Goal: Information Seeking & Learning: Check status

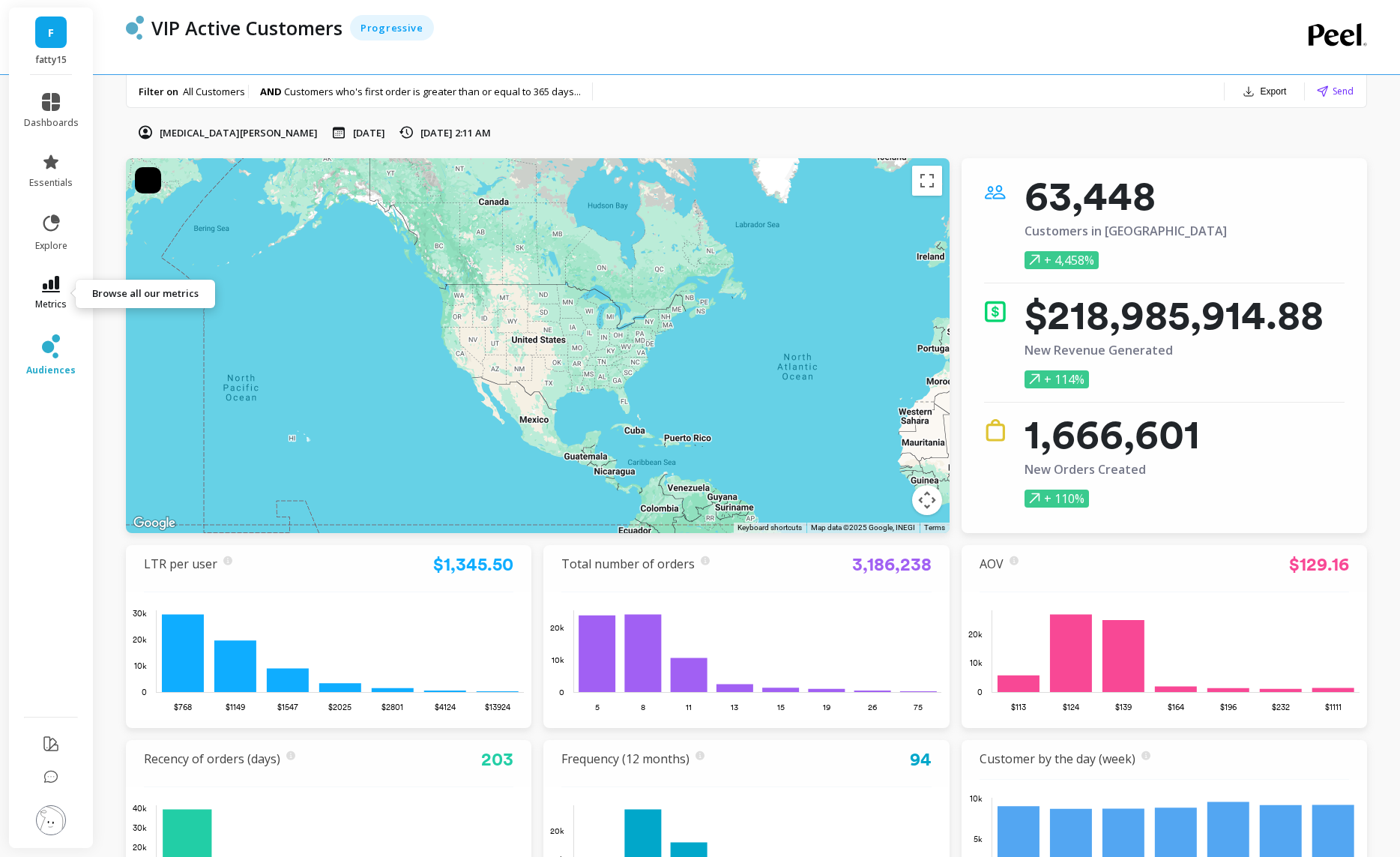
click at [50, 292] on link "metrics" at bounding box center [51, 293] width 55 height 35
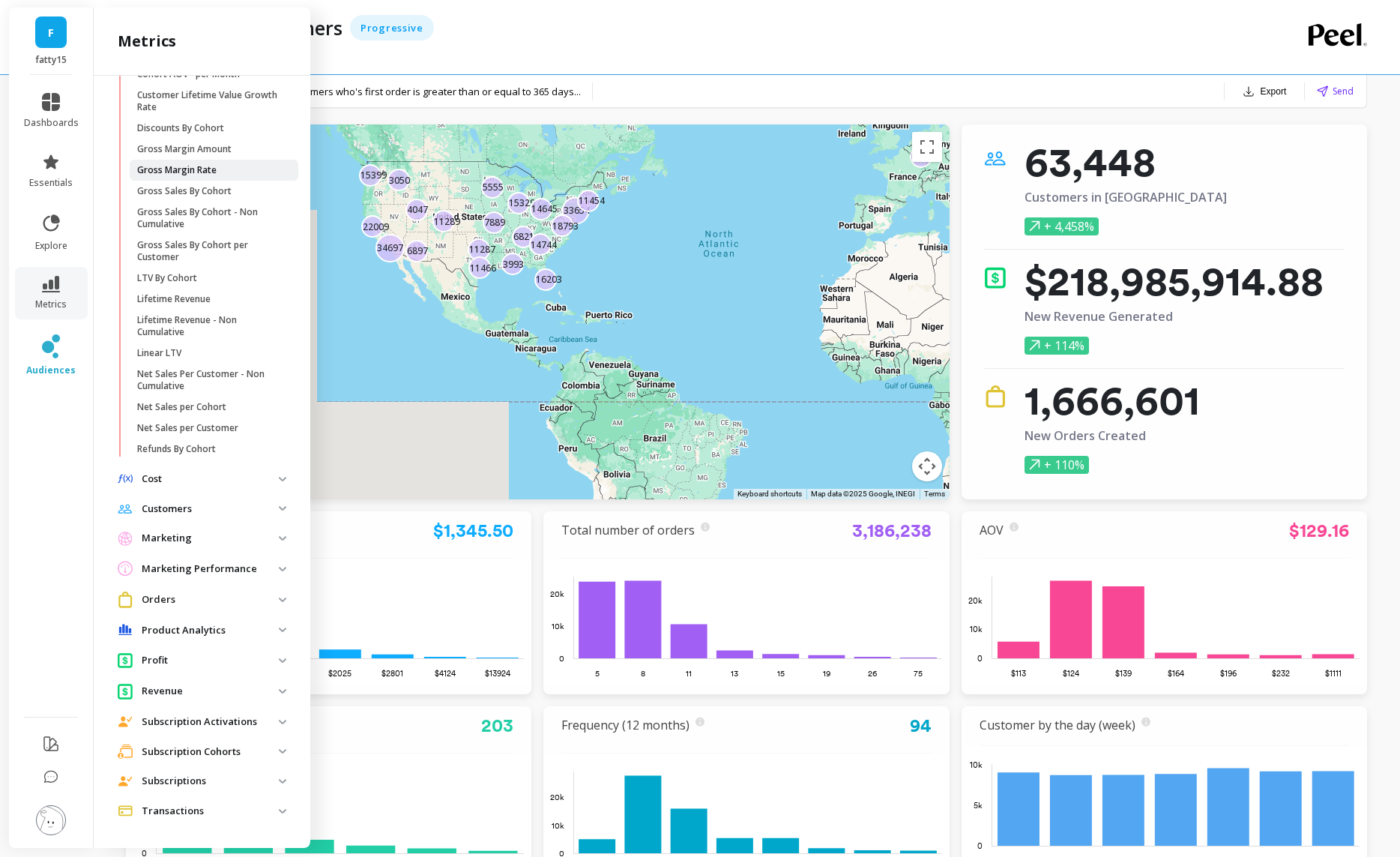
scroll to position [39, 0]
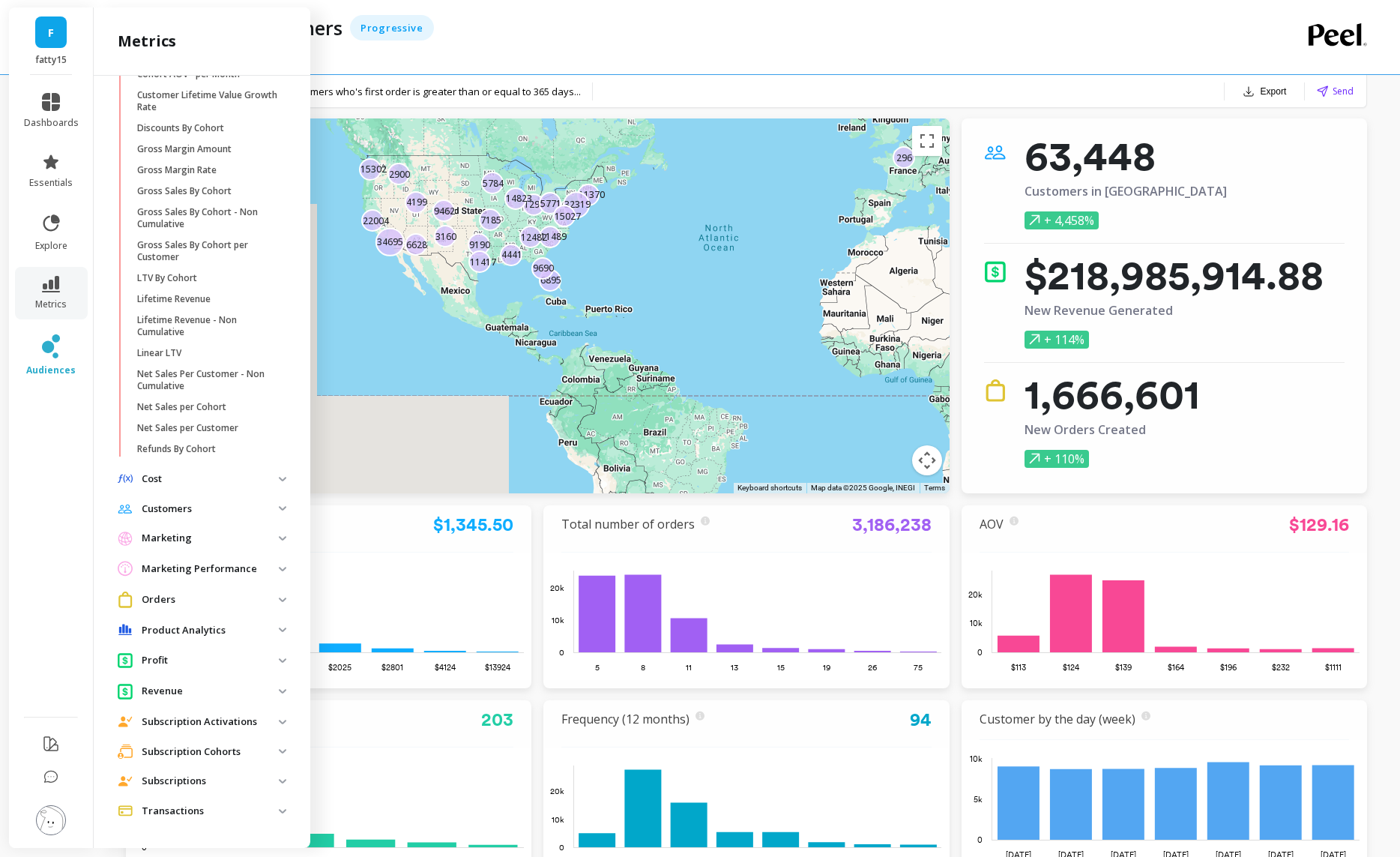
click at [242, 748] on p "Subscription Cohorts" at bounding box center [209, 752] width 137 height 15
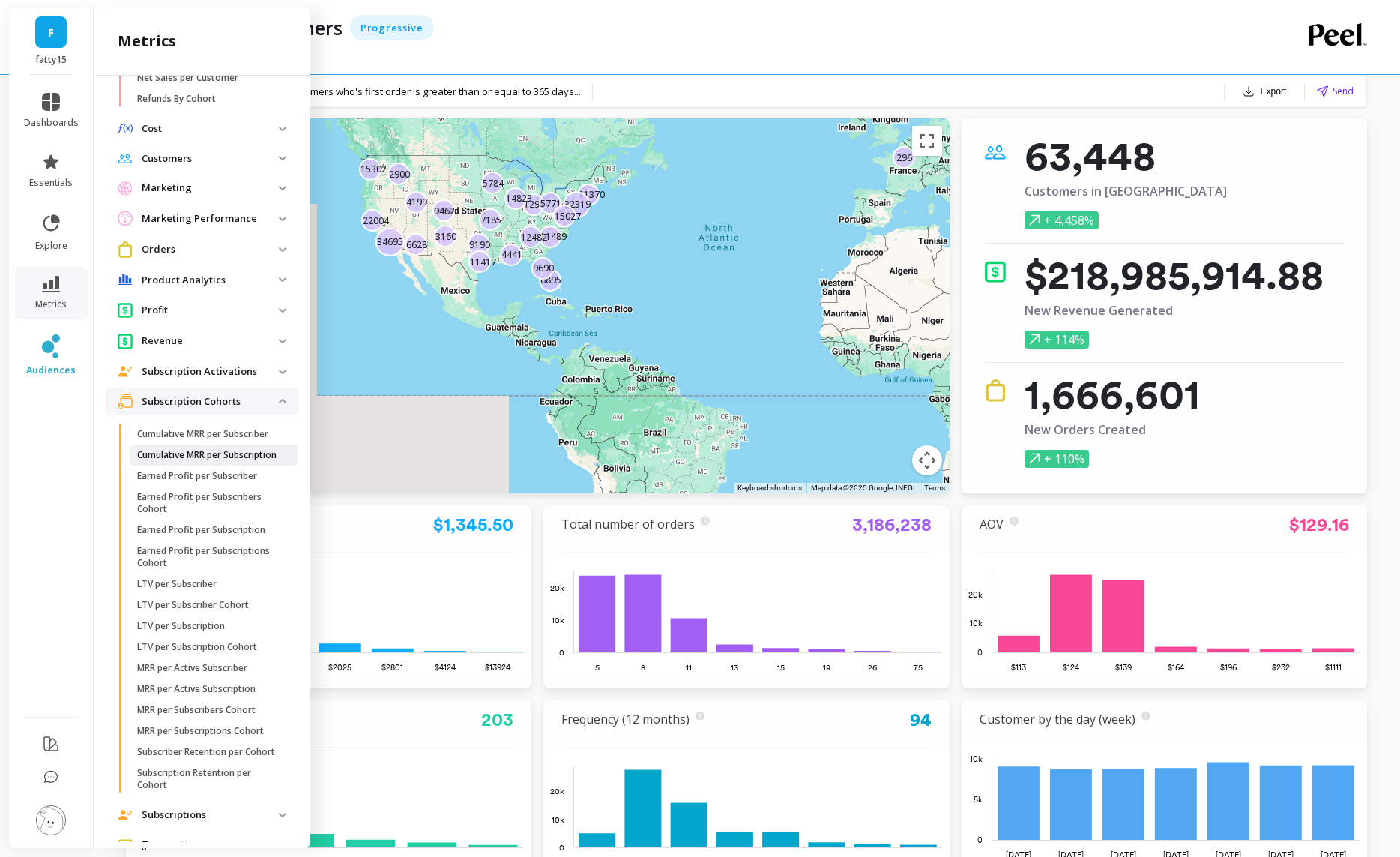
scroll to position [630, 0]
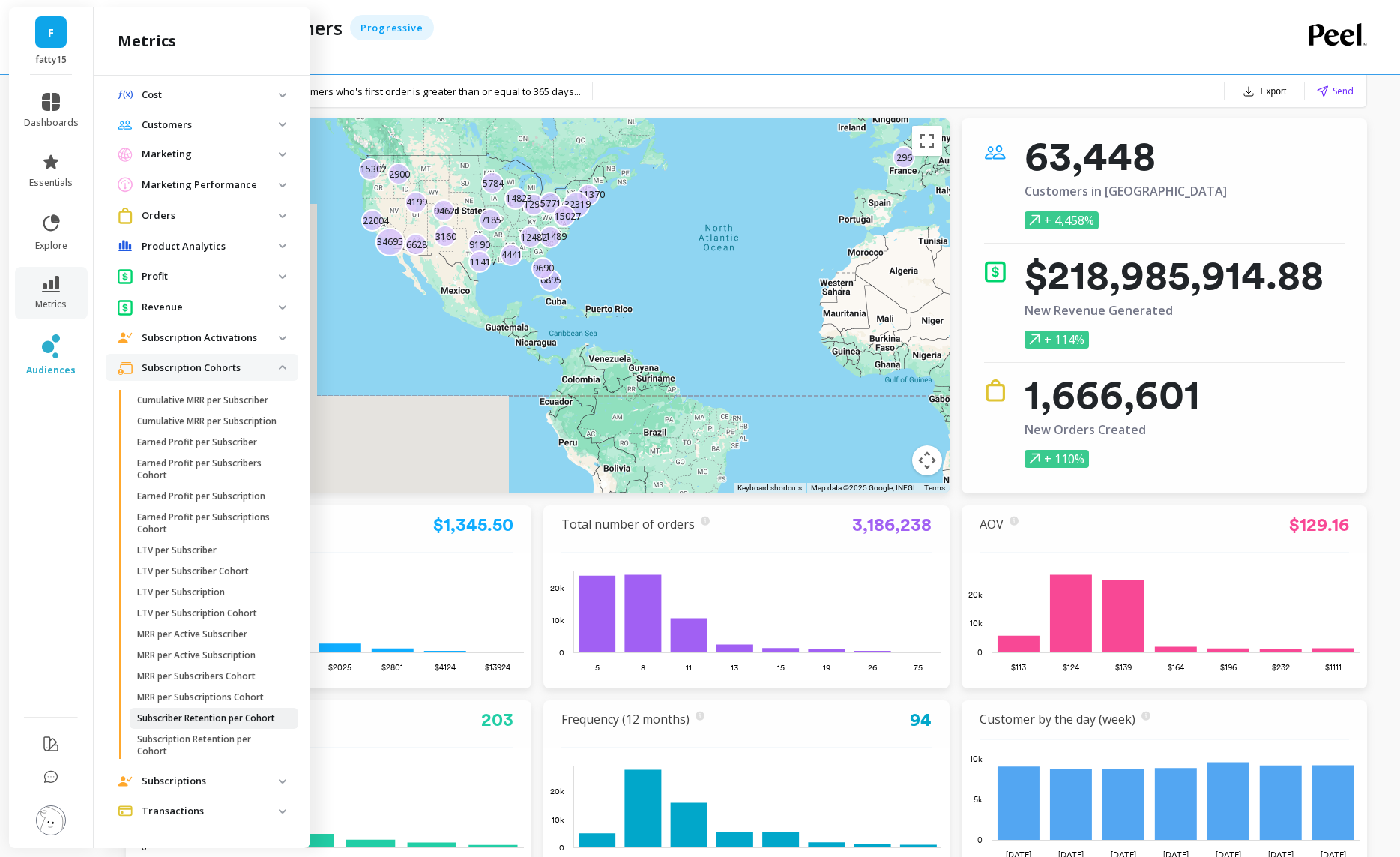
click at [208, 716] on p "Subscriber Retention per Cohort" at bounding box center [206, 719] width 138 height 12
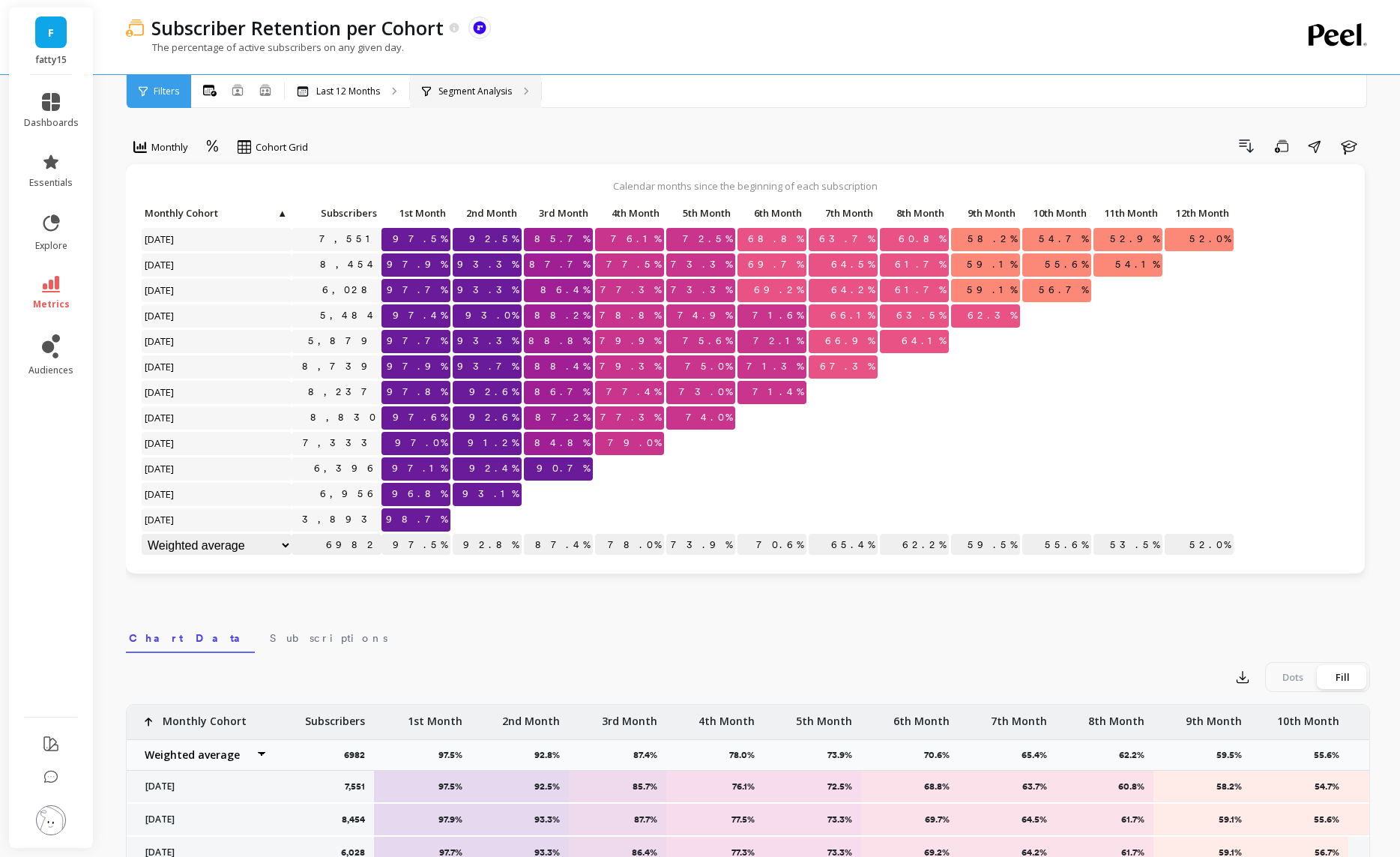
click at [481, 88] on p "Segment Analysis" at bounding box center [475, 92] width 73 height 12
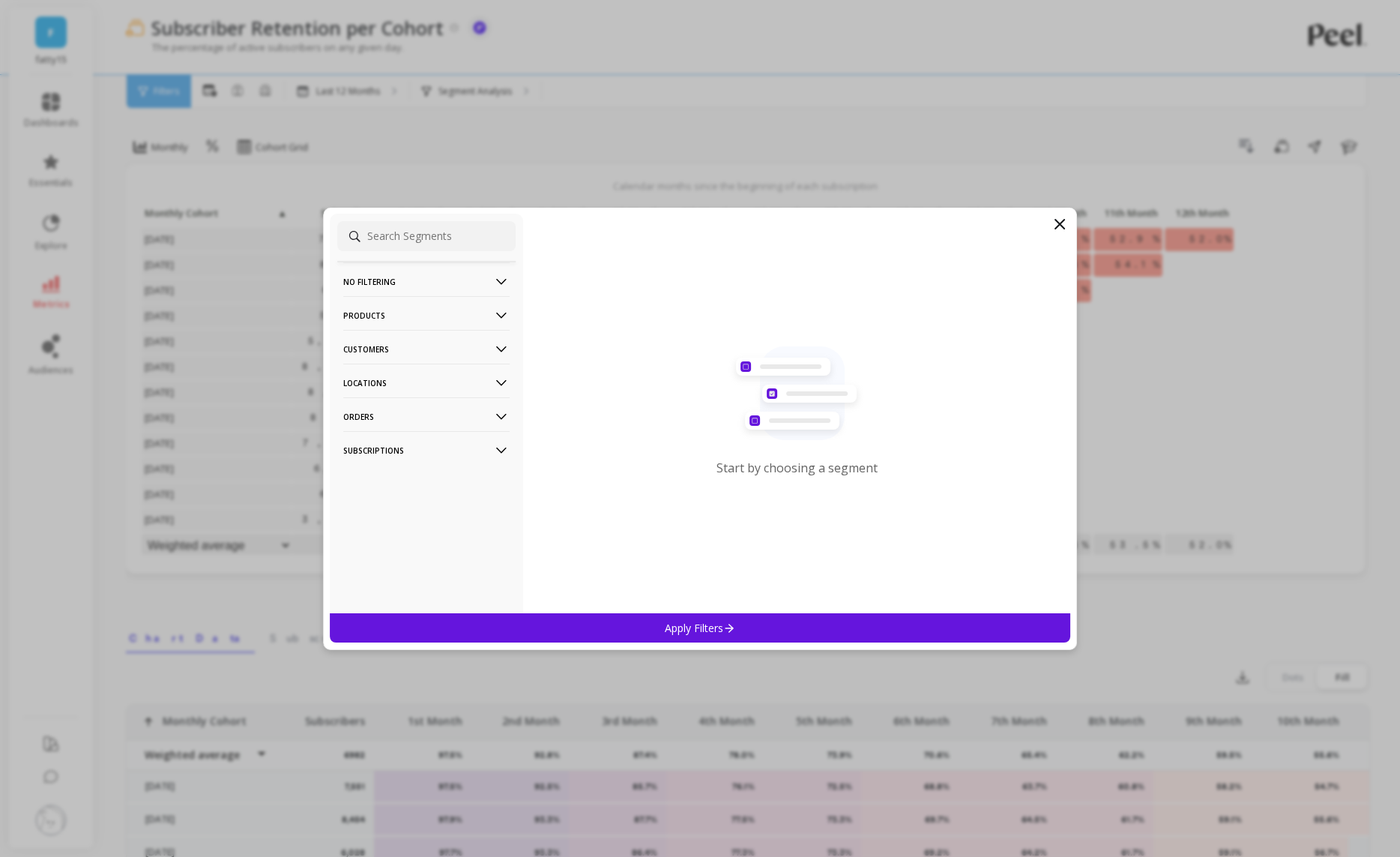
click at [1058, 219] on icon at bounding box center [1059, 224] width 18 height 18
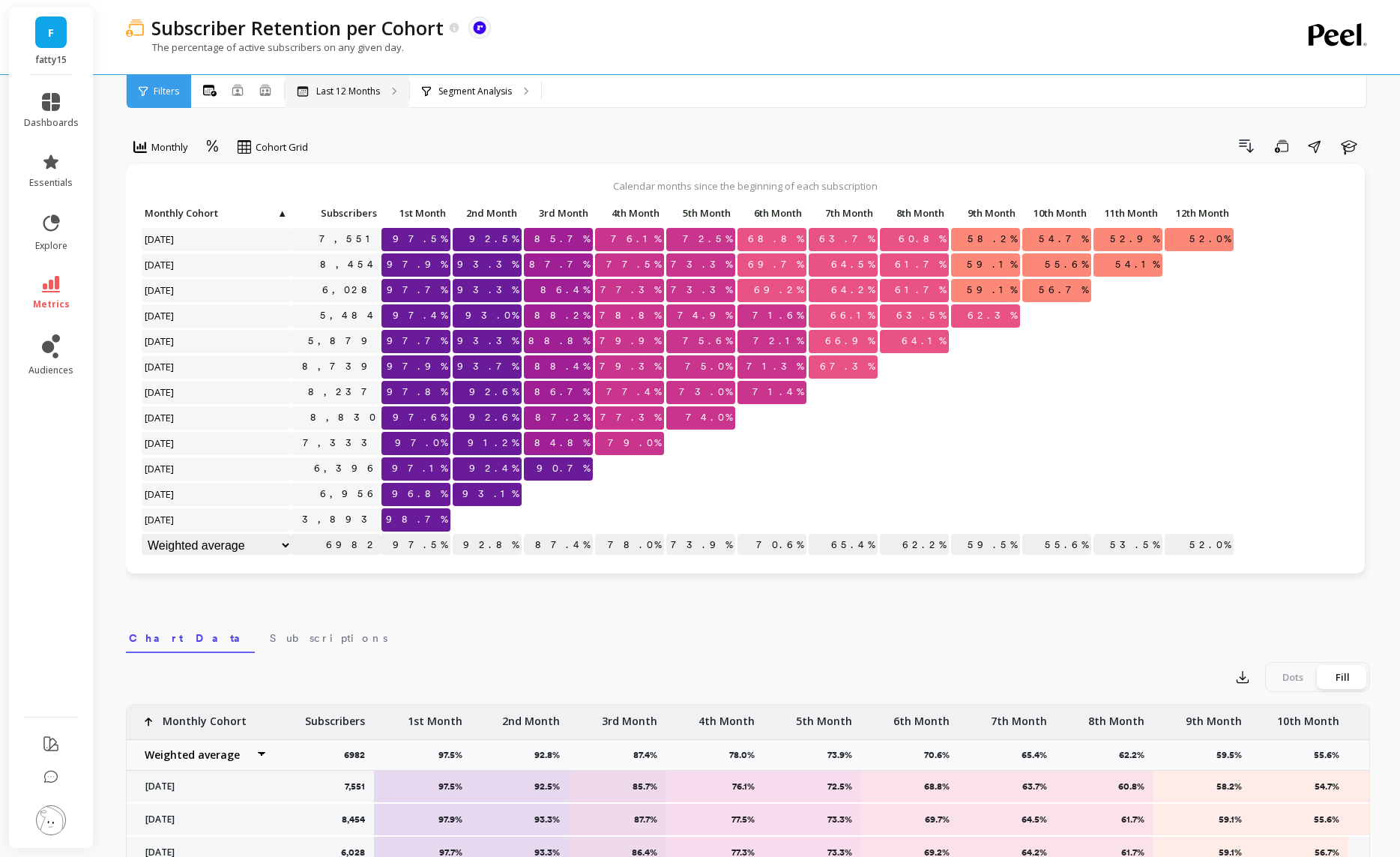
click at [382, 93] on div "Last 12 Months" at bounding box center [346, 91] width 124 height 33
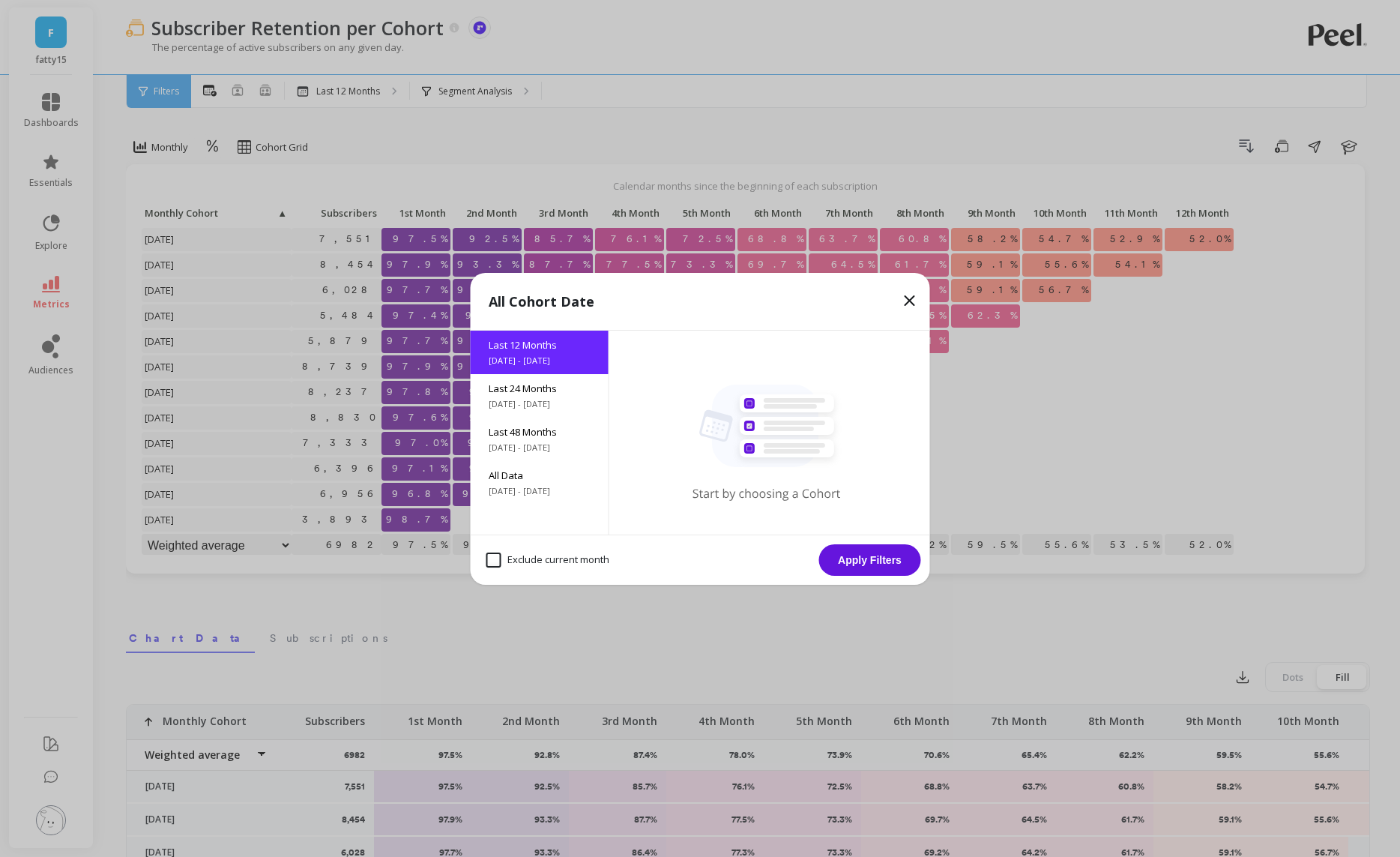
click at [534, 557] on month "Exclude current month" at bounding box center [547, 560] width 123 height 15
checkbox month "true"
click at [870, 557] on button "Apply Filters" at bounding box center [870, 560] width 102 height 32
